Goal: Entertainment & Leisure: Consume media (video, audio)

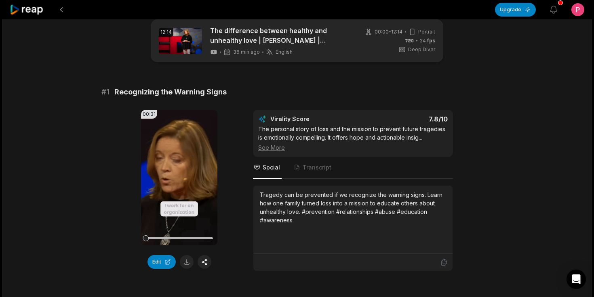
scroll to position [41, 0]
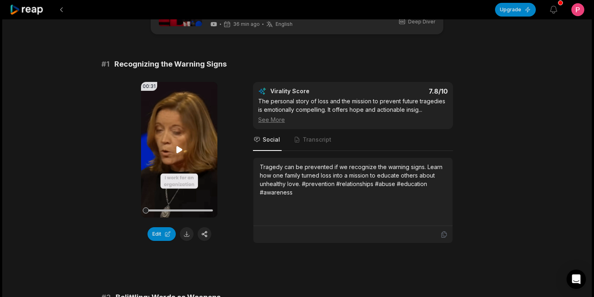
click at [177, 154] on icon at bounding box center [180, 150] width 10 height 10
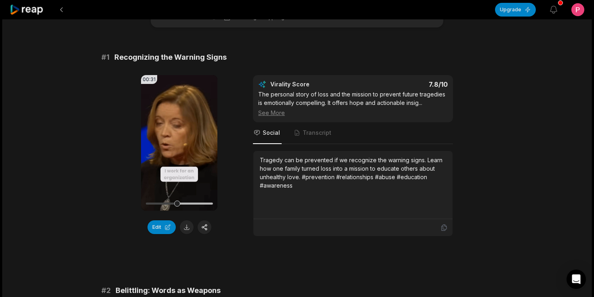
scroll to position [53, 0]
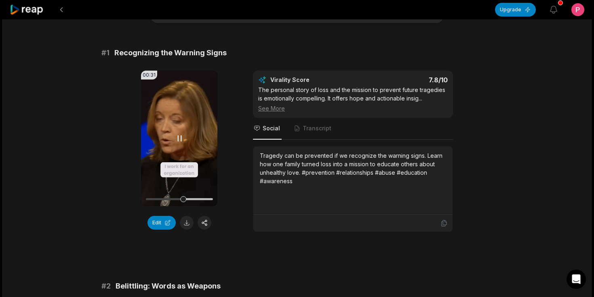
click at [178, 143] on video "Your browser does not support mp4 format." at bounding box center [179, 139] width 76 height 136
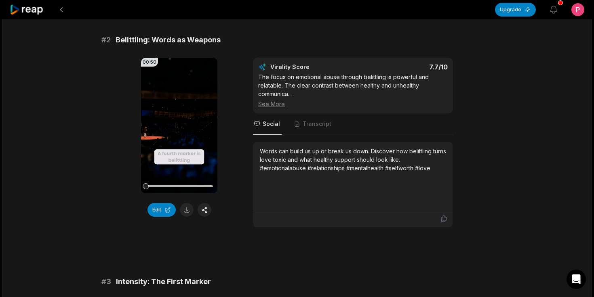
scroll to position [302, 0]
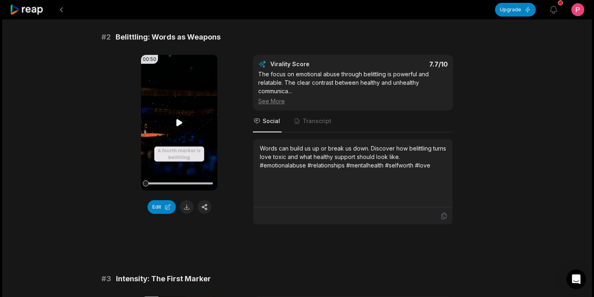
click at [182, 119] on icon at bounding box center [180, 123] width 10 height 10
click at [179, 123] on icon at bounding box center [180, 123] width 10 height 10
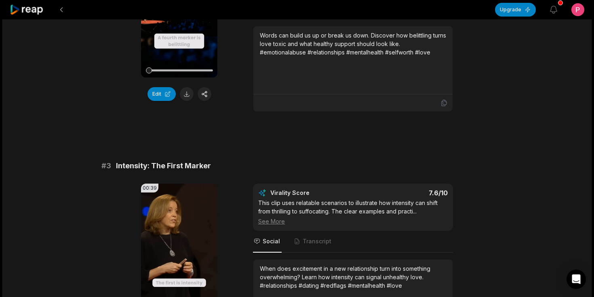
scroll to position [515, 0]
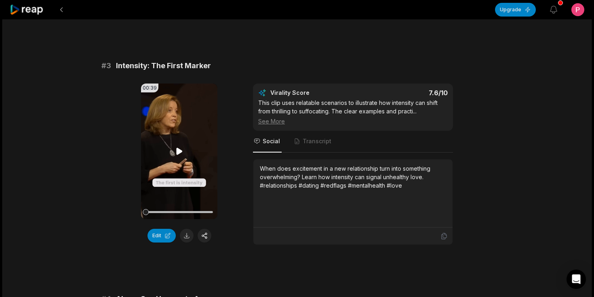
click at [179, 150] on icon at bounding box center [179, 151] width 6 height 7
click at [179, 152] on icon at bounding box center [180, 152] width 10 height 10
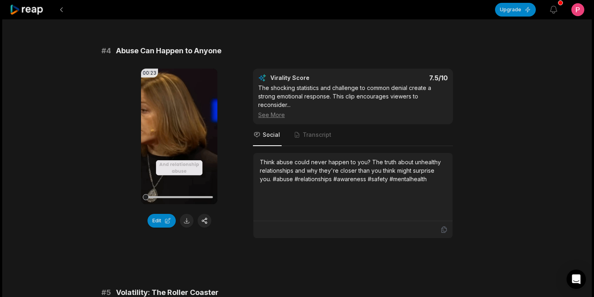
scroll to position [764, 0]
click at [181, 141] on icon at bounding box center [180, 136] width 10 height 10
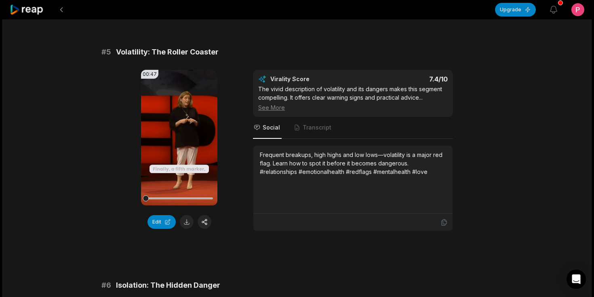
scroll to position [1006, 0]
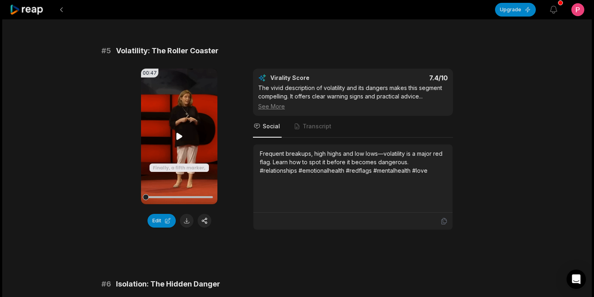
click at [177, 137] on icon at bounding box center [179, 136] width 6 height 7
click at [177, 137] on icon at bounding box center [180, 137] width 10 height 10
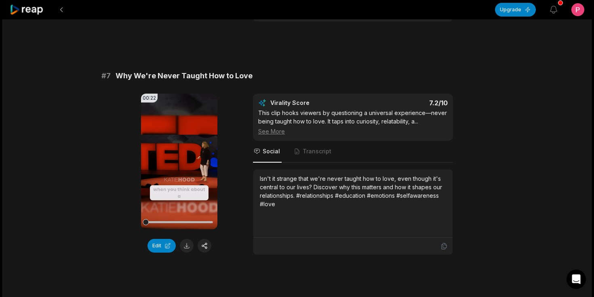
scroll to position [1464, 0]
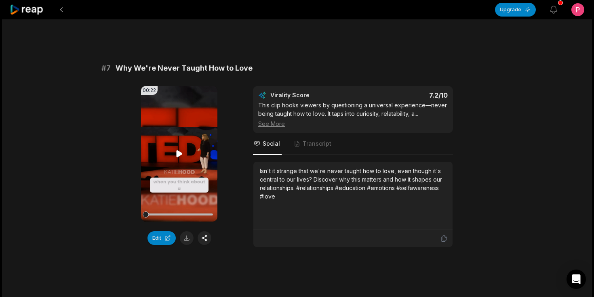
click at [180, 156] on icon at bounding box center [180, 154] width 10 height 10
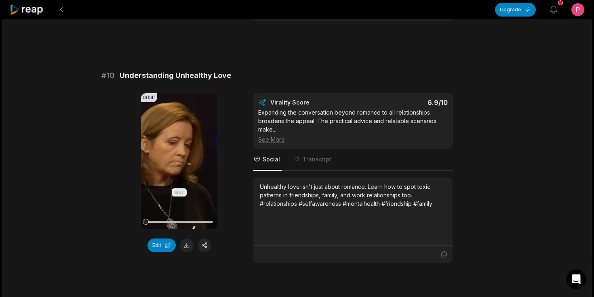
scroll to position [2166, 0]
click at [177, 158] on icon at bounding box center [179, 160] width 6 height 7
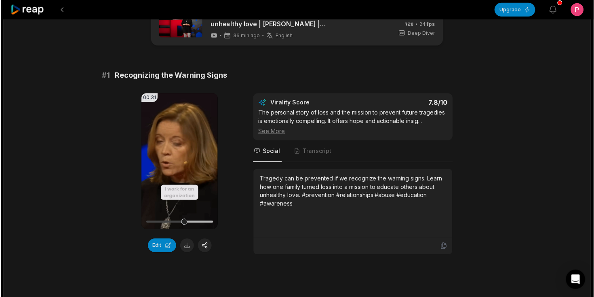
scroll to position [0, 0]
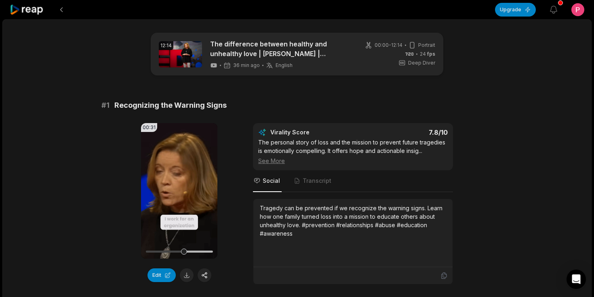
drag, startPoint x: 296, startPoint y: 53, endPoint x: 302, endPoint y: 2, distance: 51.3
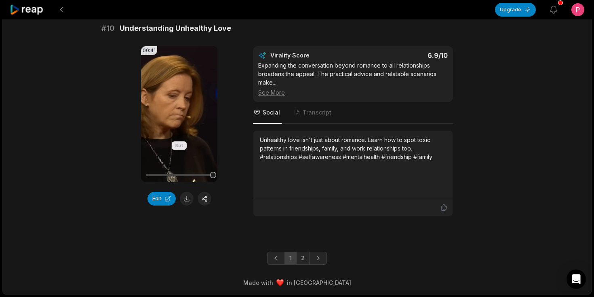
scroll to position [2211, 0]
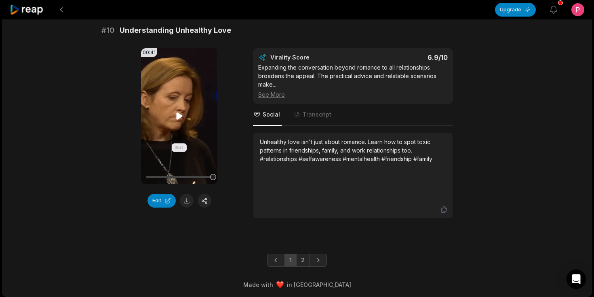
click at [176, 116] on icon at bounding box center [179, 115] width 6 height 7
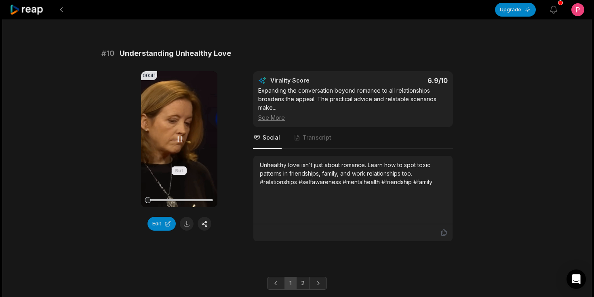
scroll to position [2179, 0]
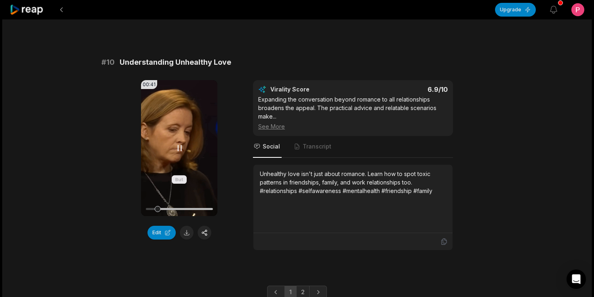
click at [182, 147] on icon at bounding box center [180, 148] width 10 height 10
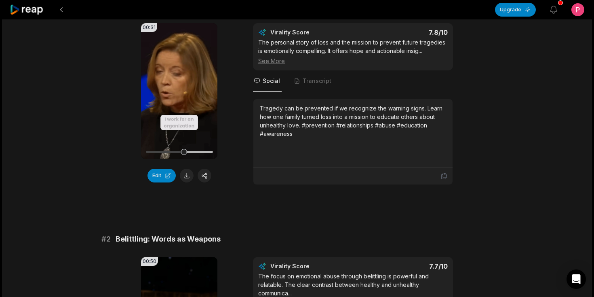
scroll to position [0, 0]
